Goal: Task Accomplishment & Management: Manage account settings

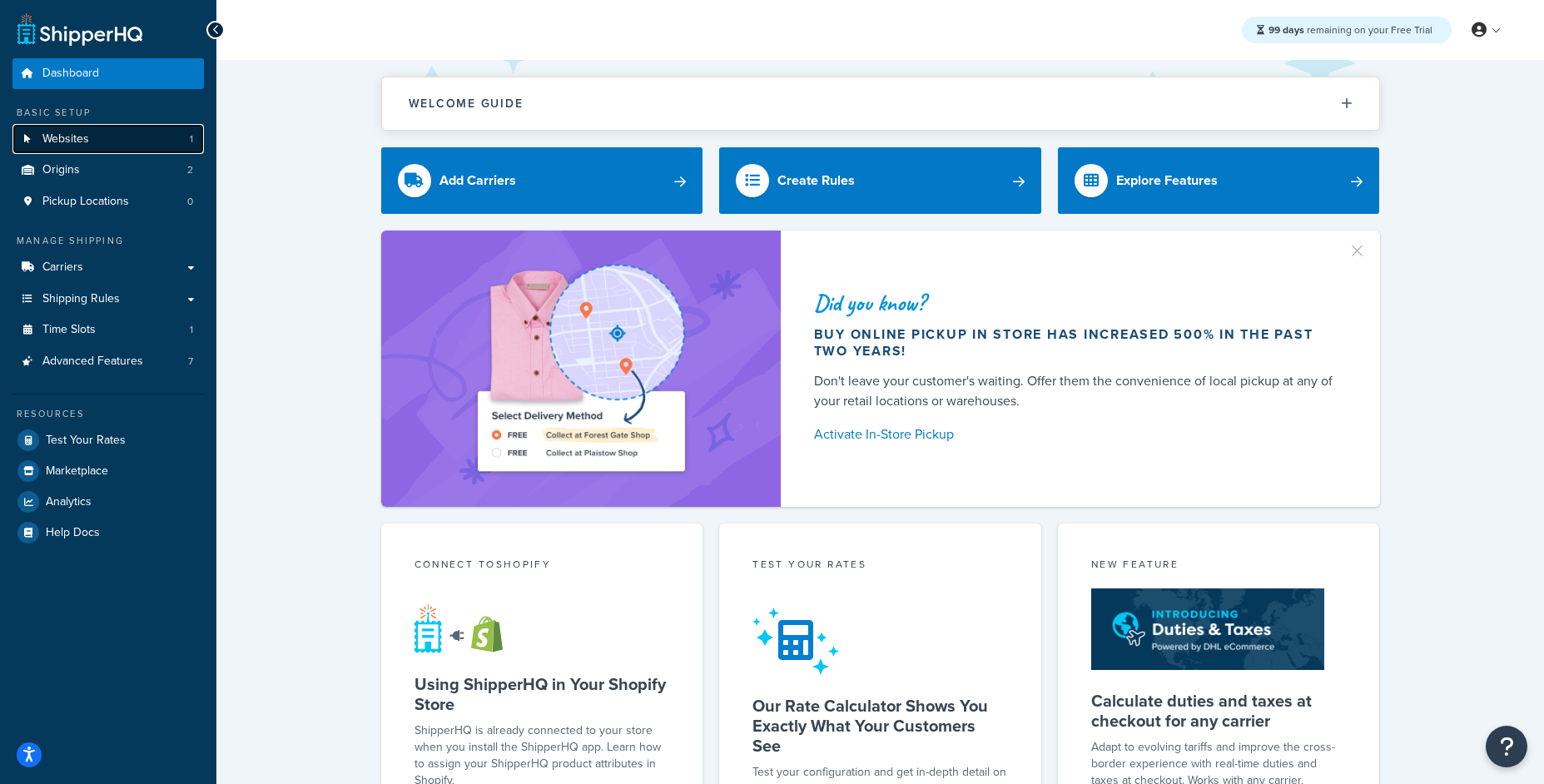
click at [45, 144] on span "Websites" at bounding box center [66, 139] width 47 height 14
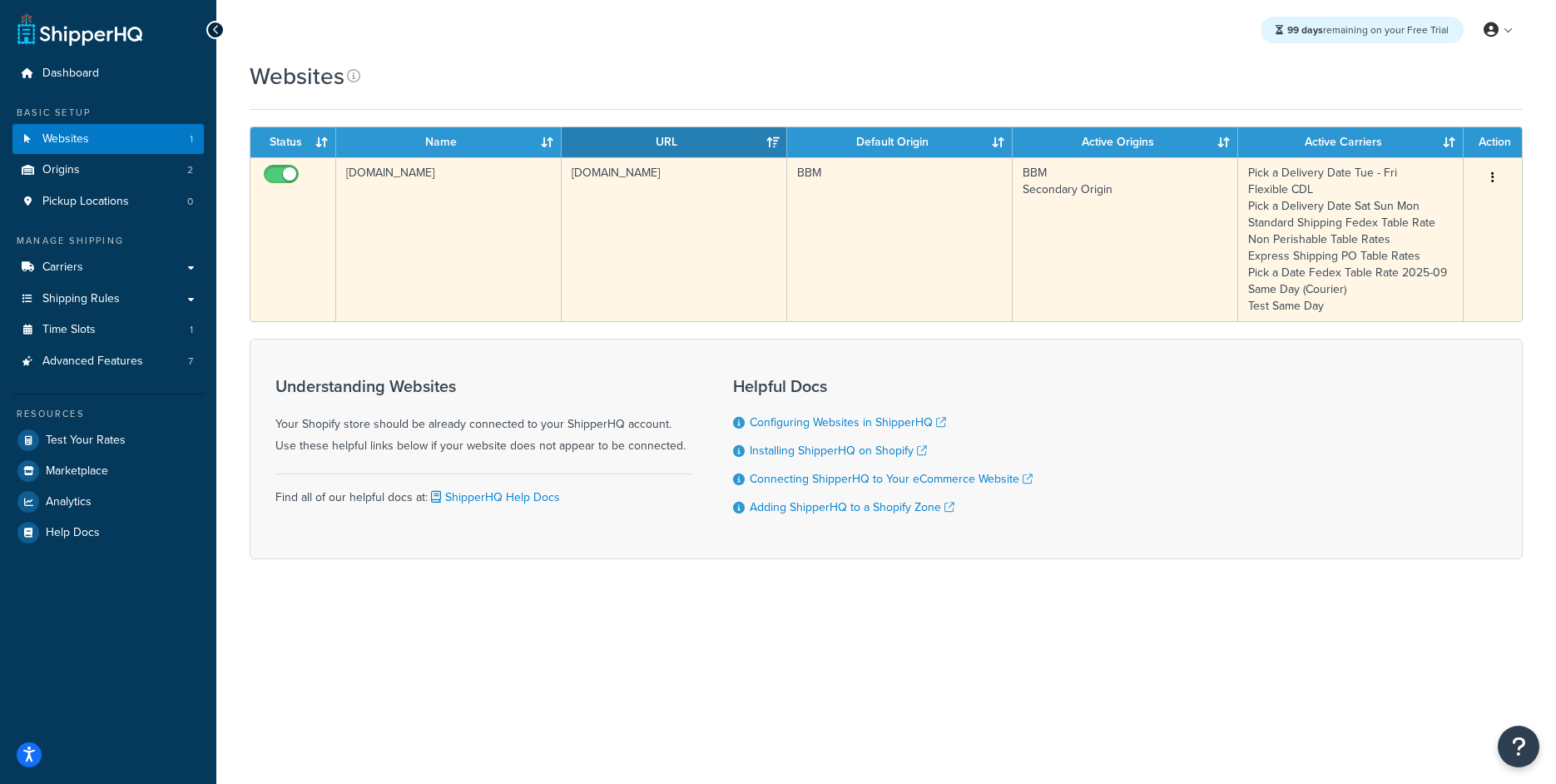
click at [432, 190] on td "[DOMAIN_NAME]" at bounding box center [449, 239] width 226 height 164
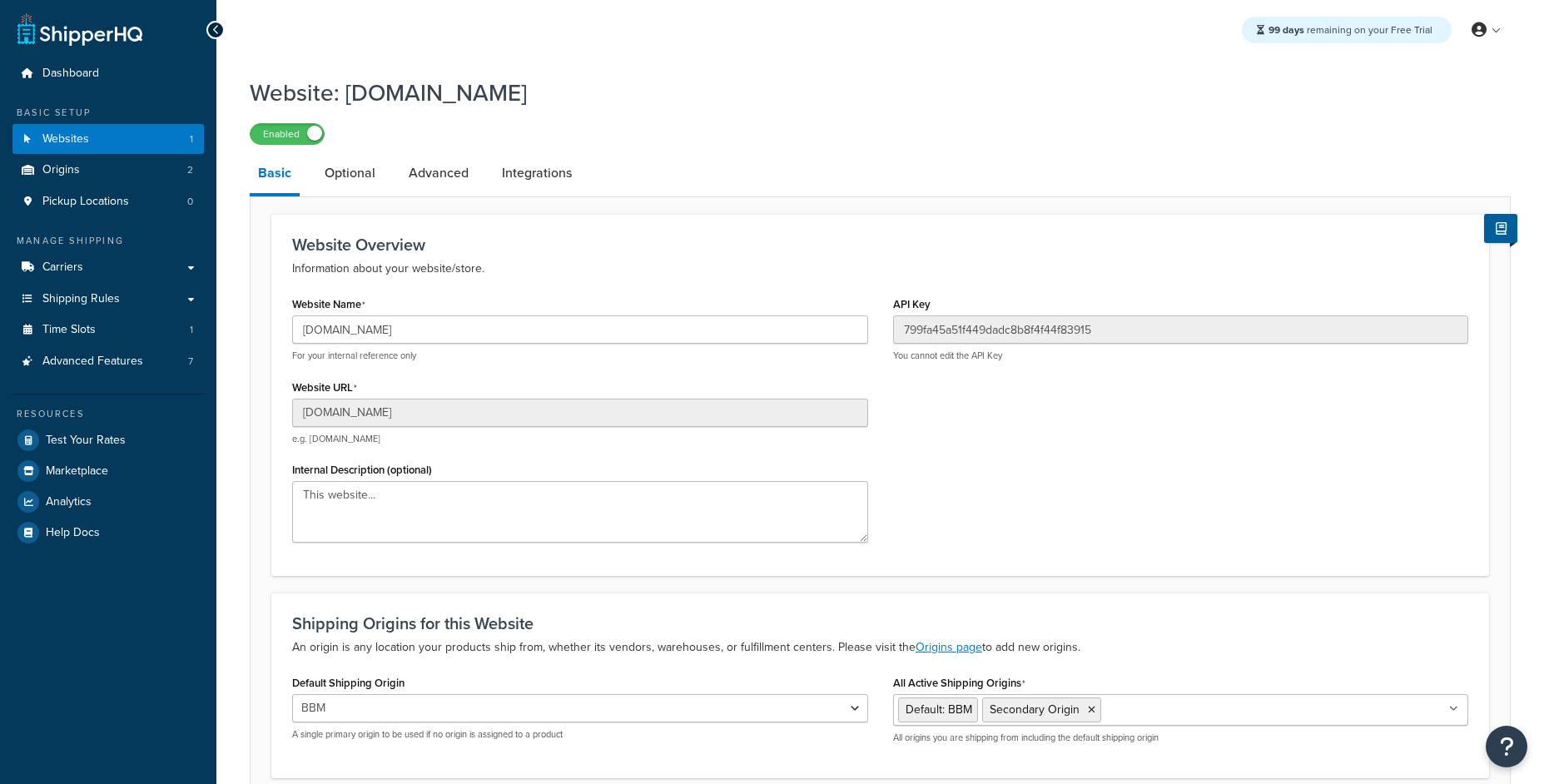
click at [411, 354] on p "For your internal reference only" at bounding box center [580, 356] width 576 height 12
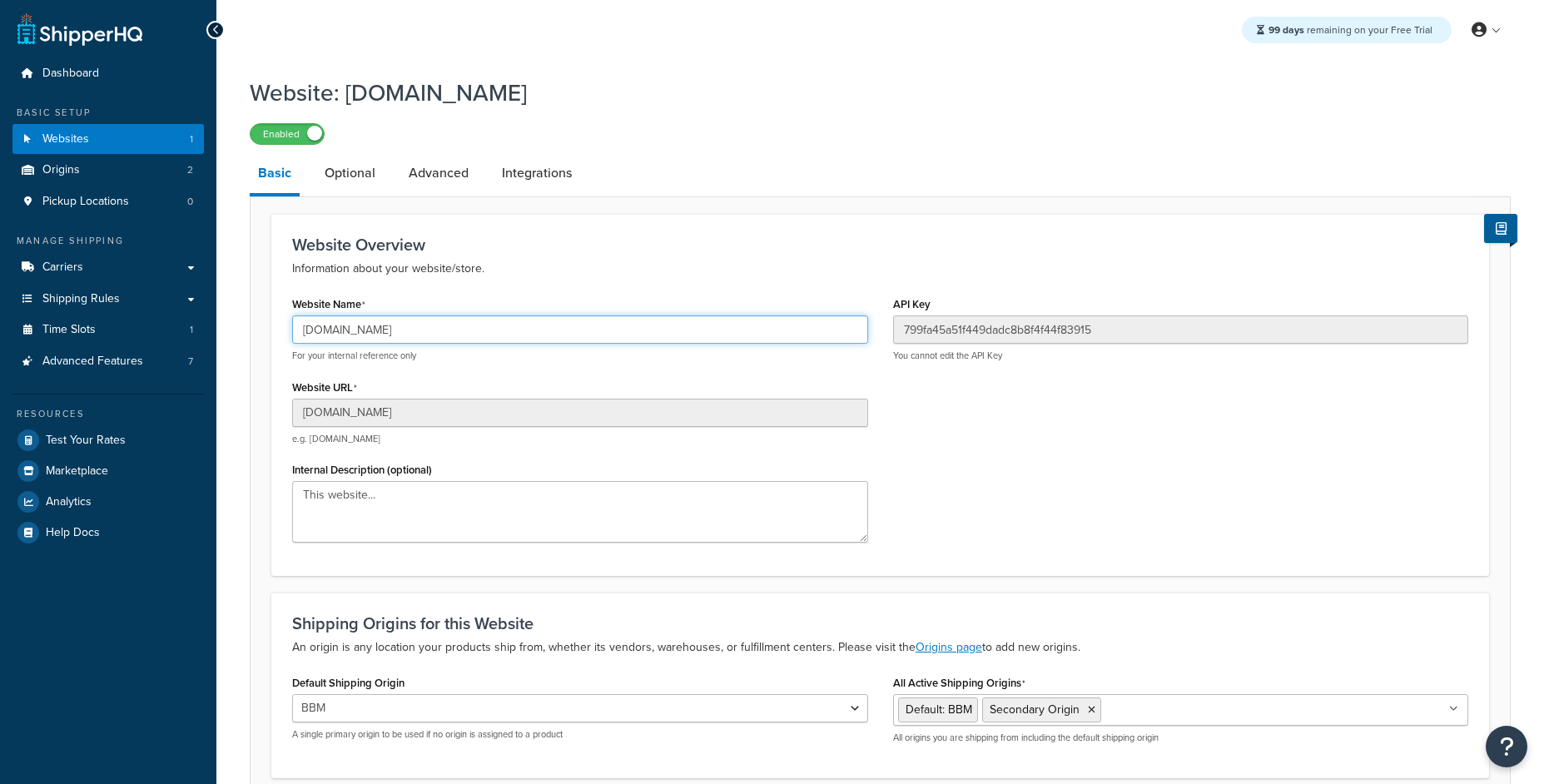
click at [416, 334] on input "[DOMAIN_NAME]" at bounding box center [580, 329] width 576 height 28
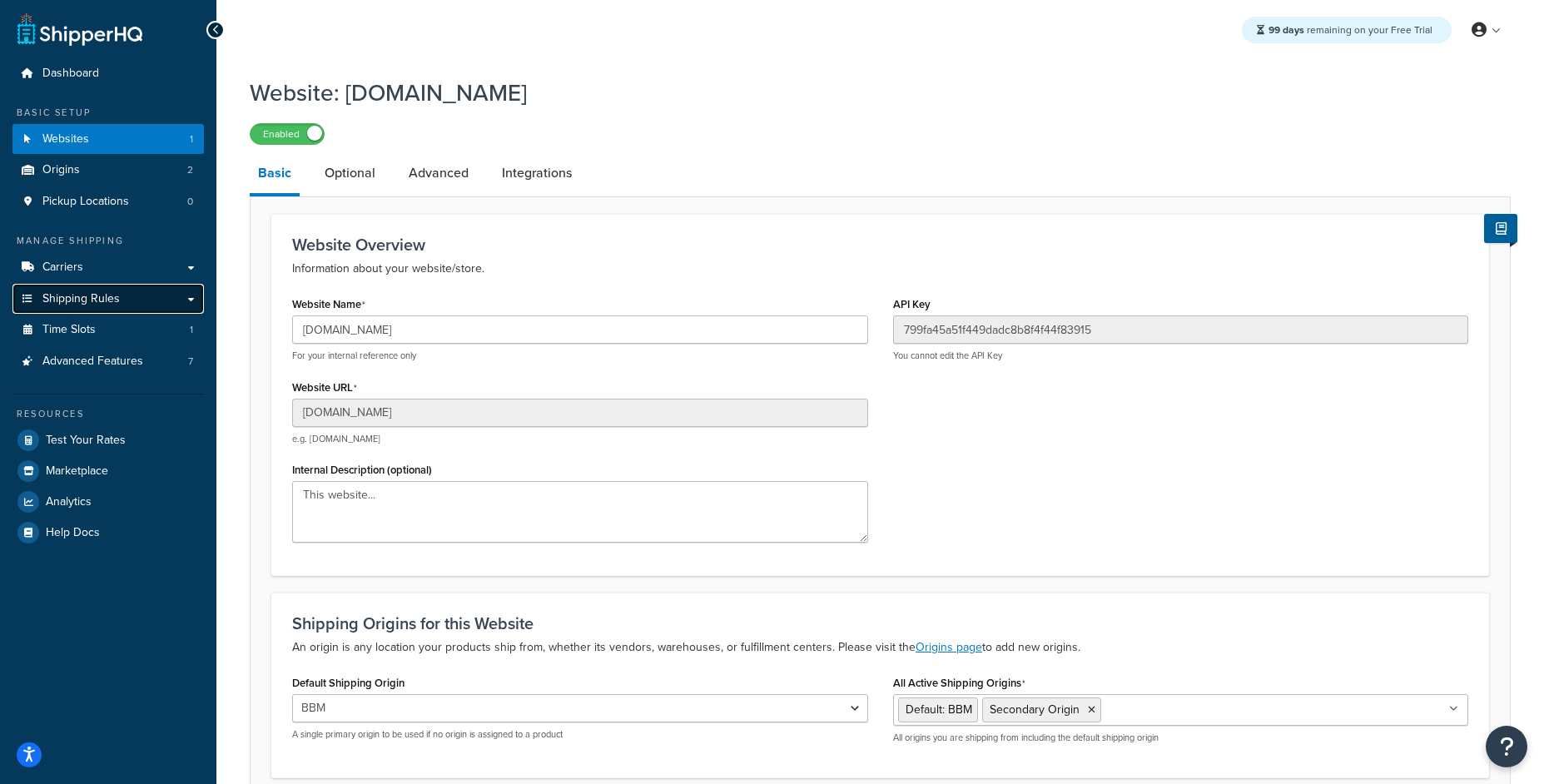
click at [115, 311] on link "Shipping Rules" at bounding box center [108, 299] width 191 height 31
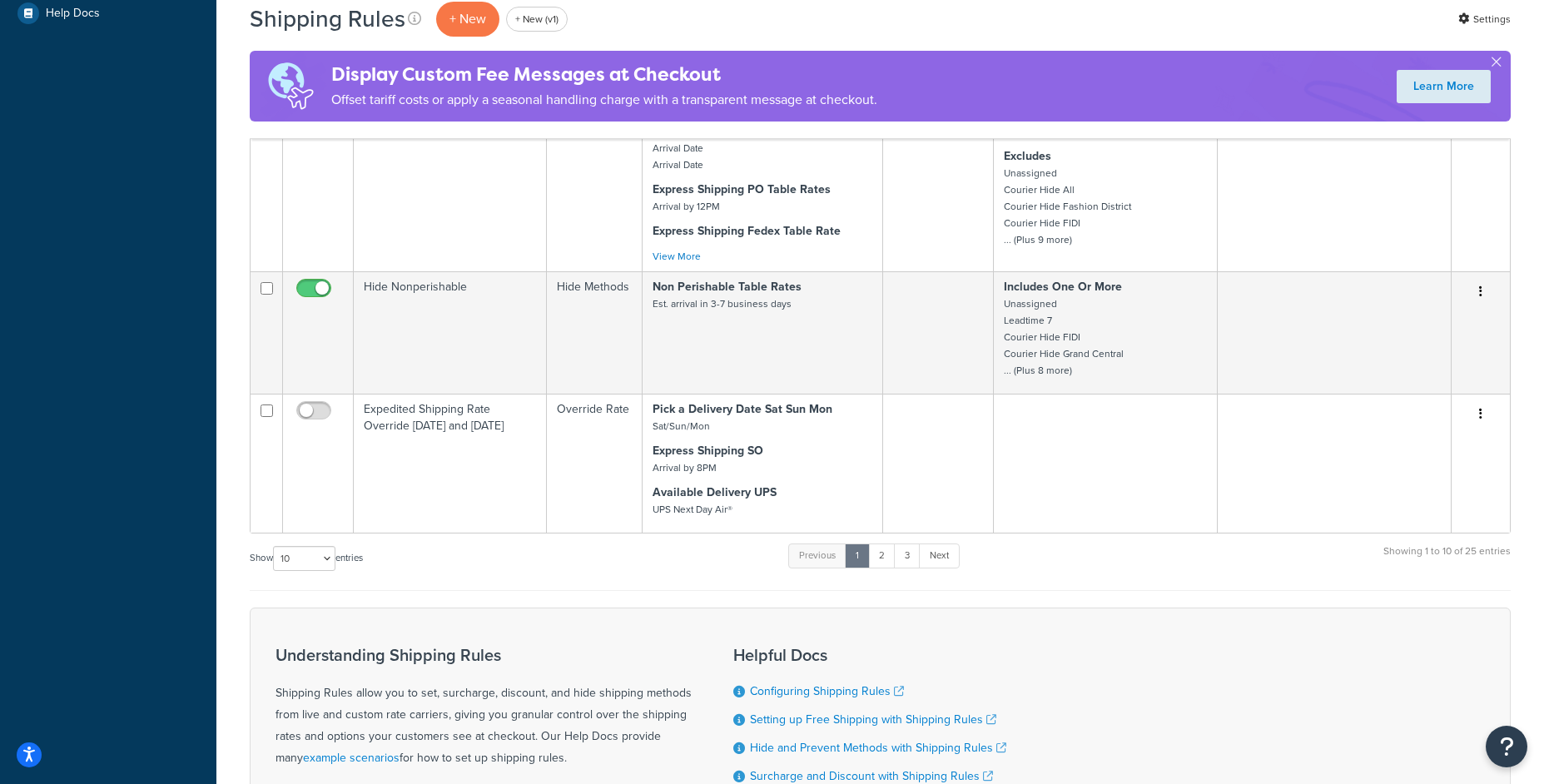
scroll to position [903, 0]
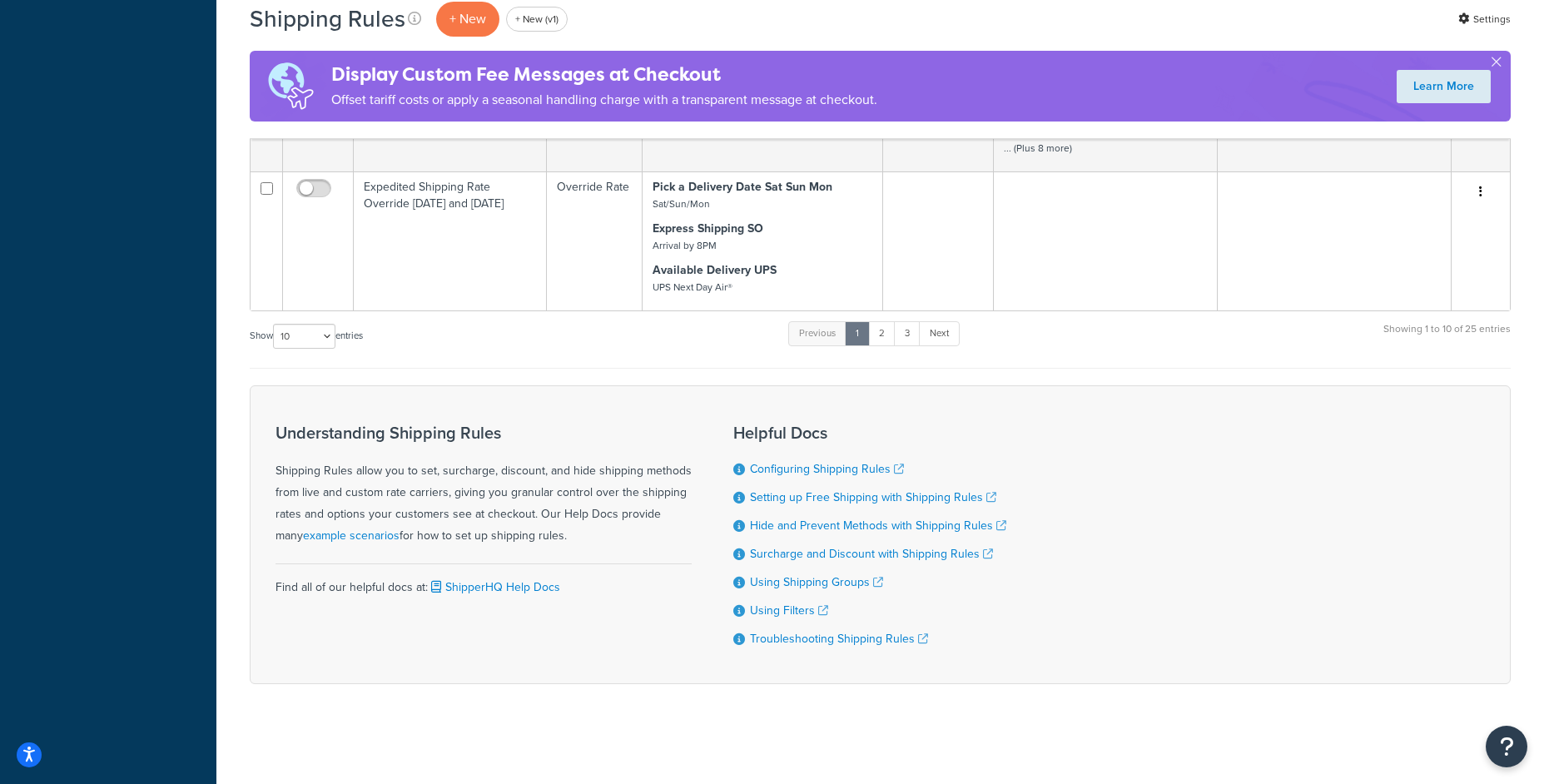
click at [320, 321] on div "Show 10 15 25 50 100 1000 entries" at bounding box center [306, 337] width 113 height 35
click at [313, 352] on div "Show 10 15 25 50 100 1000 entries" at bounding box center [306, 337] width 113 height 35
select select "1000"
click option "1000" at bounding box center [0, 0] width 0 height 0
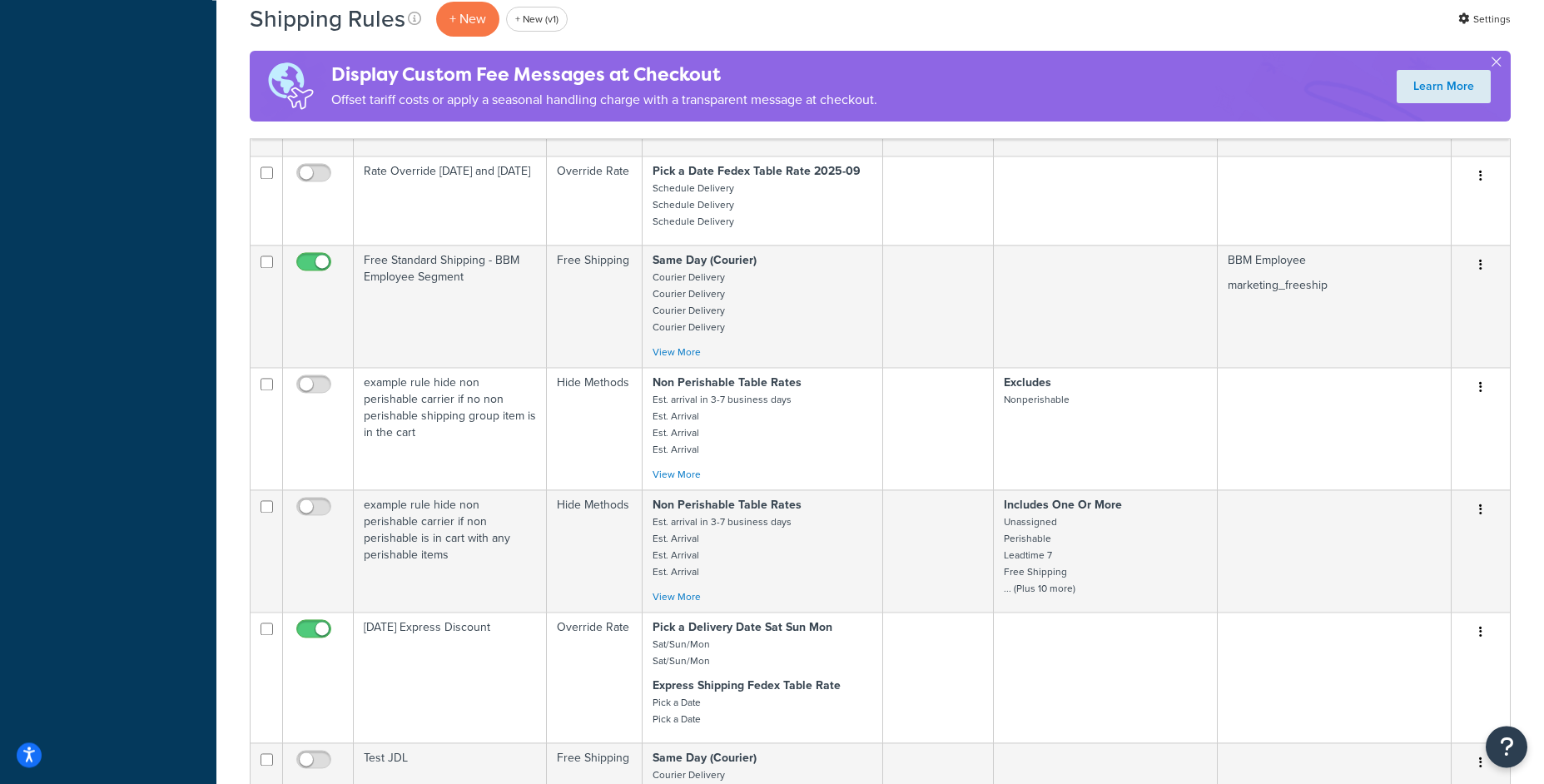
scroll to position [1861, 0]
